Goal: Transaction & Acquisition: Purchase product/service

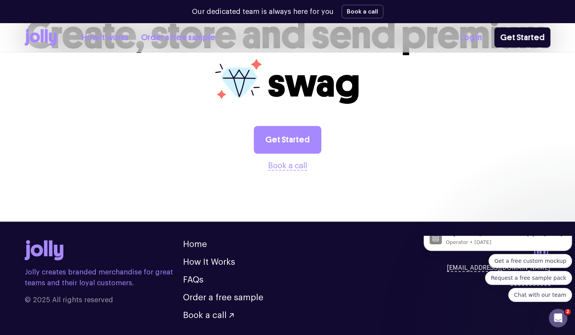
scroll to position [1986, 0]
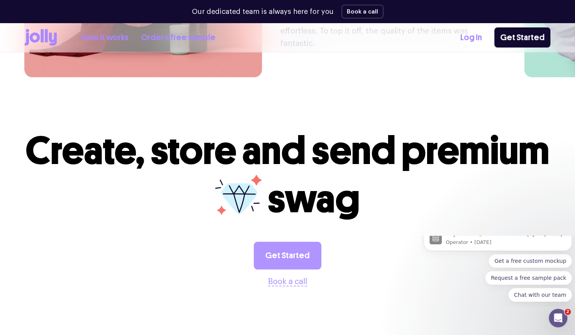
click at [293, 242] on link "Get Started" at bounding box center [288, 256] width 68 height 28
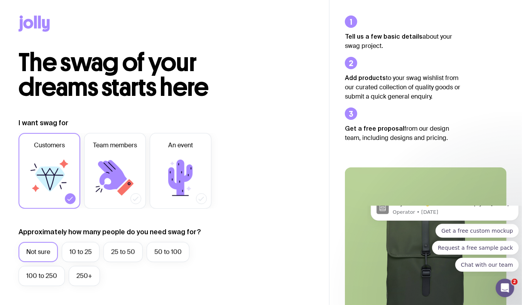
scroll to position [70, 0]
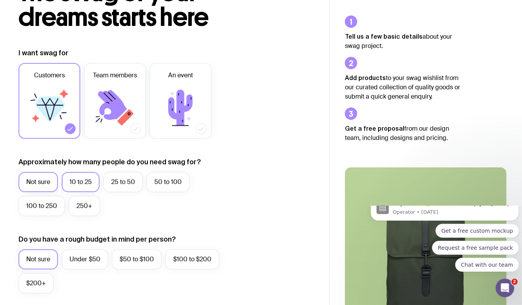
click at [83, 178] on label "10 to 25" at bounding box center [81, 182] width 38 height 20
click at [0, 0] on input "10 to 25" at bounding box center [0, 0] width 0 height 0
click at [117, 100] on icon at bounding box center [112, 105] width 29 height 30
click at [0, 0] on input "Team members" at bounding box center [0, 0] width 0 height 0
click at [56, 127] on icon at bounding box center [49, 108] width 46 height 46
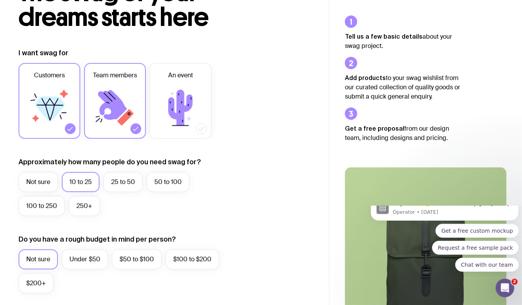
click at [0, 0] on input "Customers" at bounding box center [0, 0] width 0 height 0
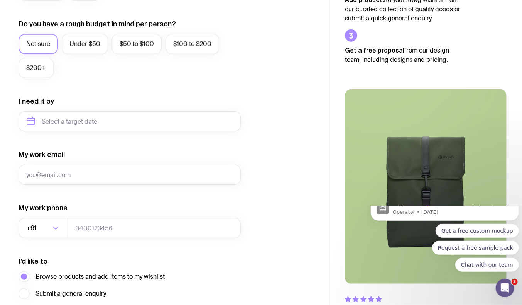
scroll to position [351, 0]
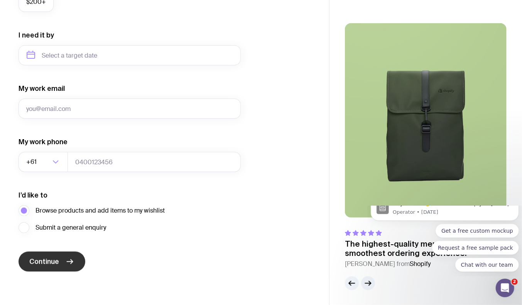
drag, startPoint x: 60, startPoint y: 262, endPoint x: 54, endPoint y: 265, distance: 6.9
click at [60, 262] on button "Continue" at bounding box center [52, 261] width 67 height 20
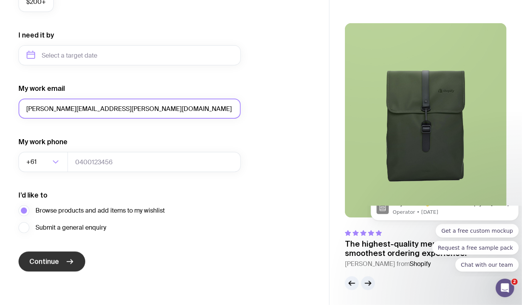
type input "danielle.rosenbaum@quarterfive.com.au"
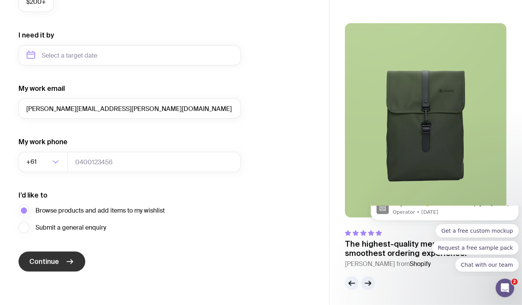
click at [33, 260] on span "Continue" at bounding box center [44, 261] width 30 height 9
type input "0431616293"
click at [68, 263] on icon "submit" at bounding box center [69, 261] width 9 height 9
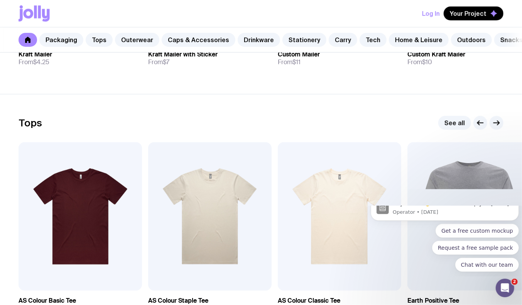
scroll to position [456, 0]
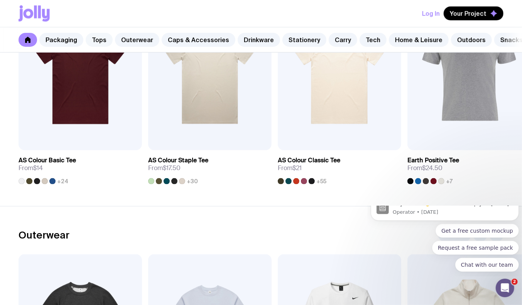
click at [95, 38] on link "Tops" at bounding box center [99, 40] width 27 height 14
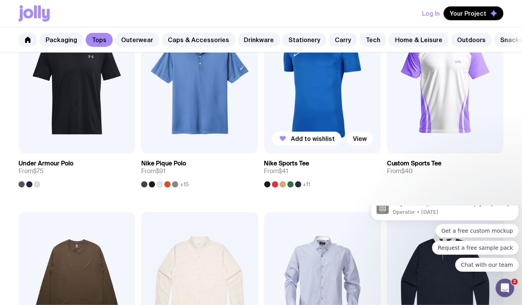
scroll to position [596, 0]
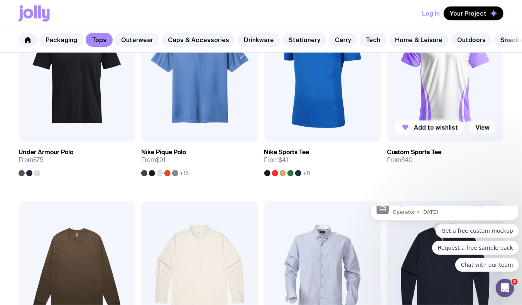
click at [470, 90] on img at bounding box center [445, 72] width 117 height 140
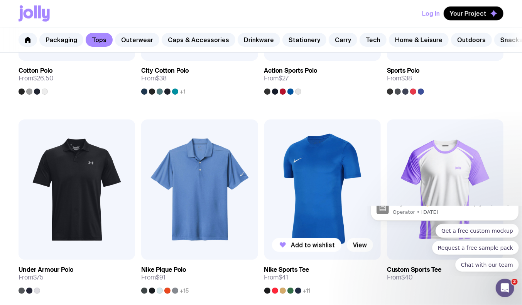
scroll to position [503, 0]
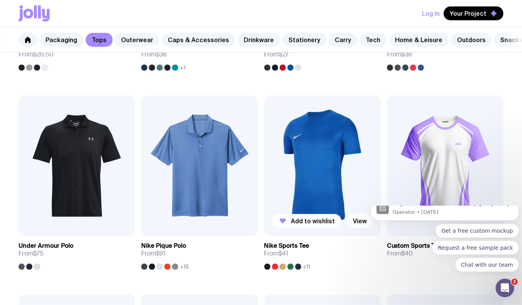
click at [305, 152] on img at bounding box center [322, 165] width 117 height 140
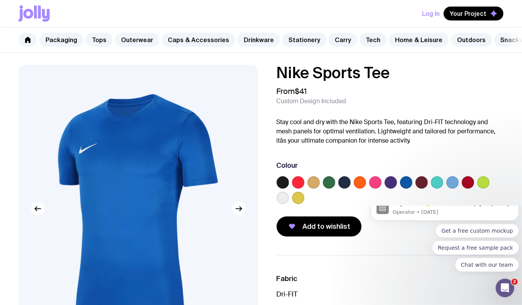
scroll to position [140, 0]
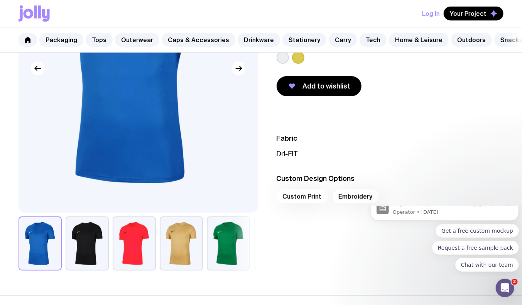
click at [91, 245] on button "button" at bounding box center [87, 243] width 43 height 54
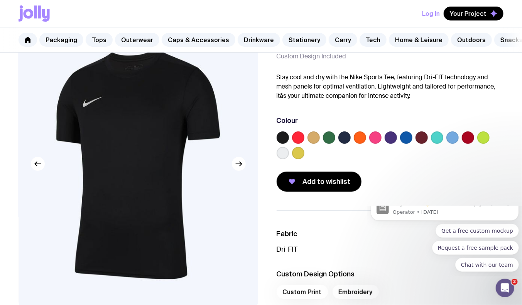
scroll to position [35, 0]
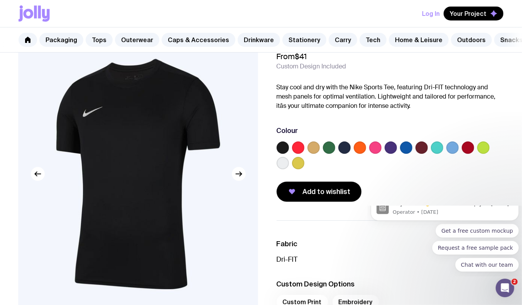
click at [345, 154] on label at bounding box center [345, 147] width 12 height 12
click at [0, 0] on input "radio" at bounding box center [0, 0] width 0 height 0
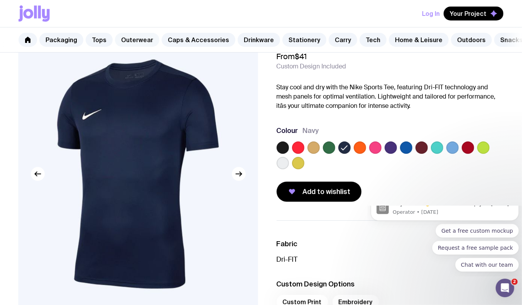
scroll to position [0, 0]
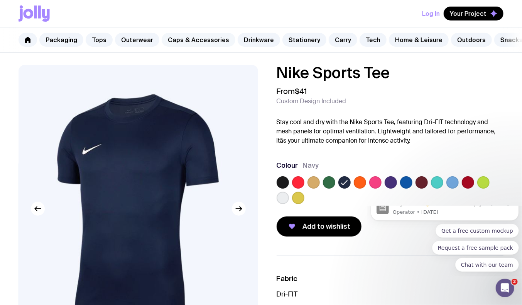
click at [183, 37] on link "Caps & Accessories" at bounding box center [199, 40] width 74 height 14
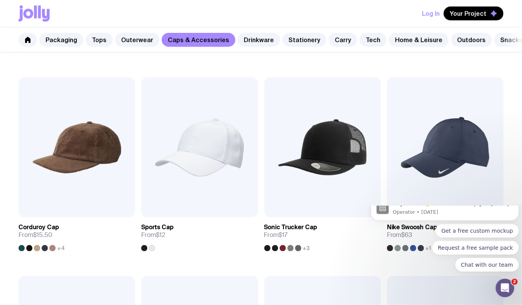
scroll to position [393, 0]
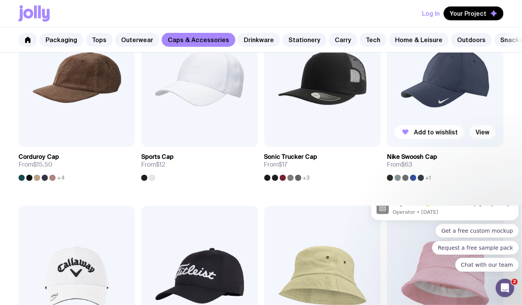
click at [432, 96] on img at bounding box center [445, 77] width 117 height 140
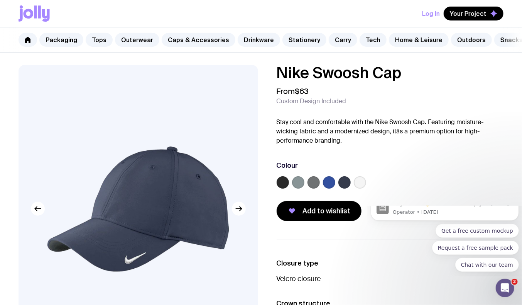
click at [312, 188] on label at bounding box center [314, 182] width 12 height 12
click at [0, 0] on input "radio" at bounding box center [0, 0] width 0 height 0
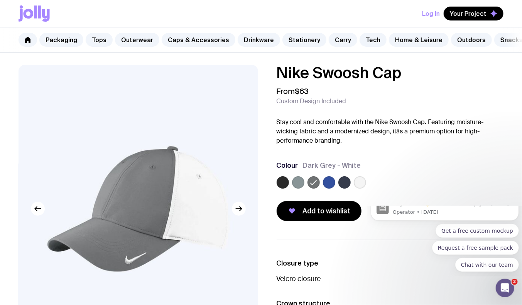
click at [300, 188] on label at bounding box center [298, 182] width 12 height 12
click at [0, 0] on input "radio" at bounding box center [0, 0] width 0 height 0
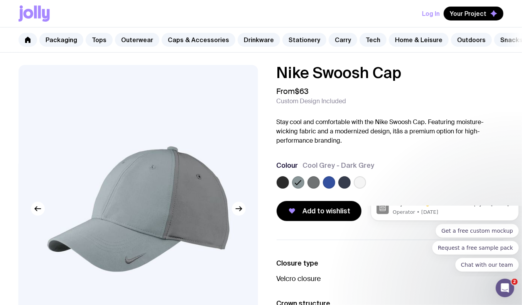
click at [342, 188] on label at bounding box center [345, 182] width 12 height 12
click at [0, 0] on input "radio" at bounding box center [0, 0] width 0 height 0
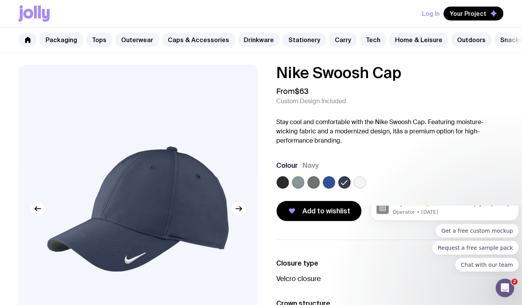
click at [362, 184] on label at bounding box center [360, 182] width 12 height 12
click at [0, 0] on input "radio" at bounding box center [0, 0] width 0 height 0
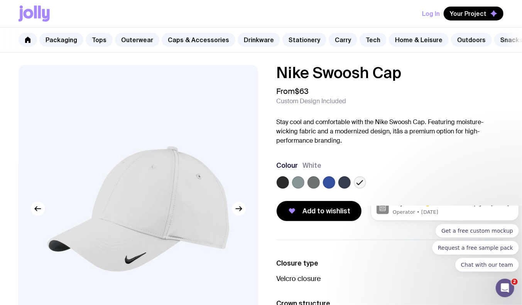
click at [283, 188] on label at bounding box center [283, 182] width 12 height 12
click at [0, 0] on input "radio" at bounding box center [0, 0] width 0 height 0
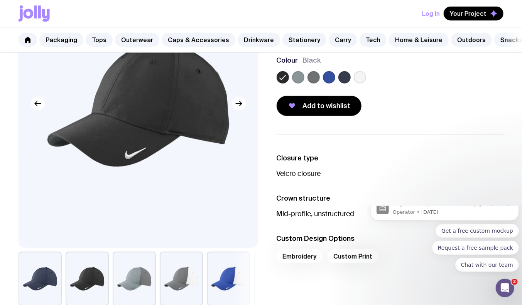
scroll to position [210, 0]
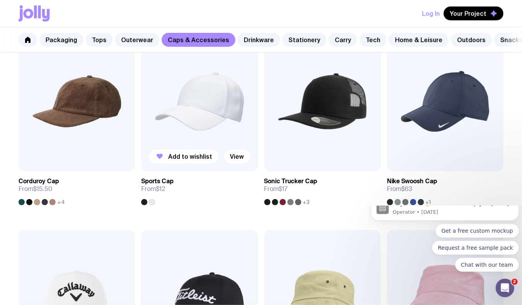
scroll to position [358, 0]
